Goal: Navigation & Orientation: Understand site structure

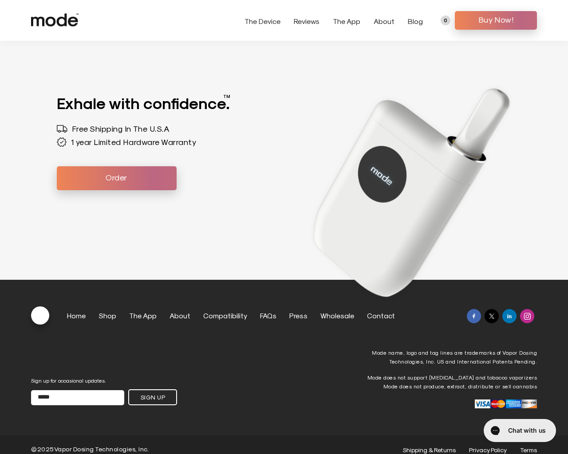
scroll to position [2449, 0]
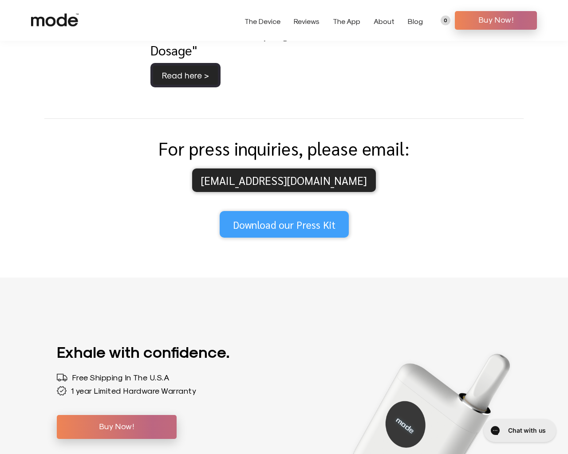
scroll to position [2198, 0]
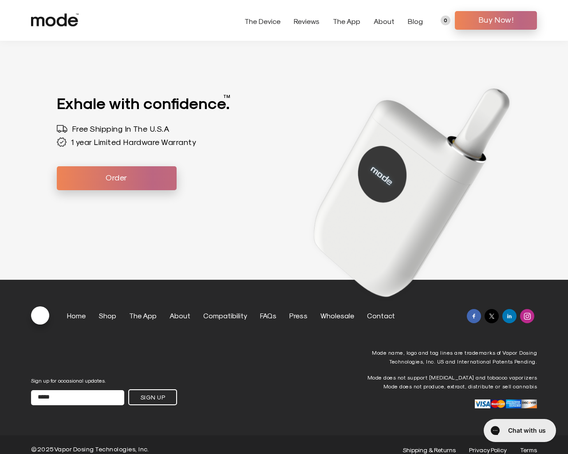
scroll to position [2449, 0]
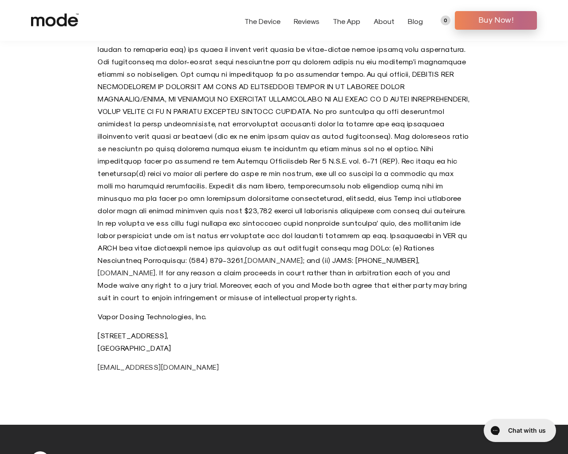
scroll to position [4897, 0]
